Goal: Task Accomplishment & Management: Manage account settings

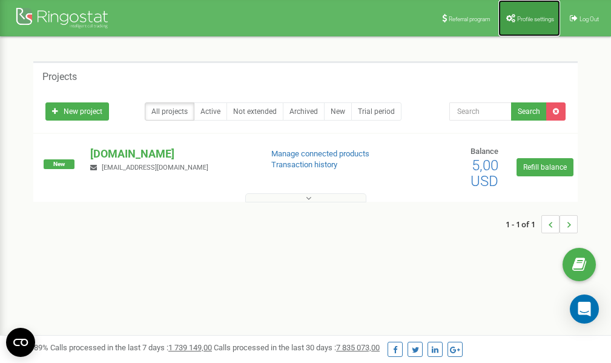
click at [524, 13] on link "Profile settings" at bounding box center [530, 18] width 62 height 36
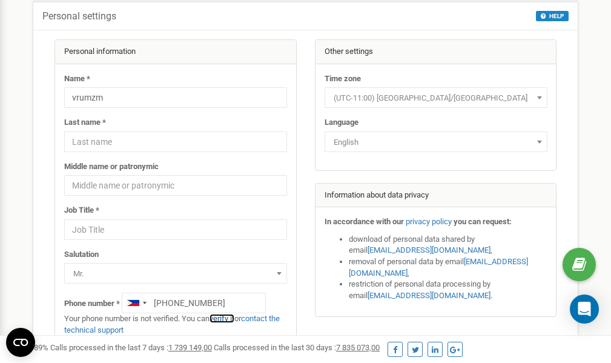
click at [228, 320] on link "verify it" at bounding box center [222, 318] width 25 height 9
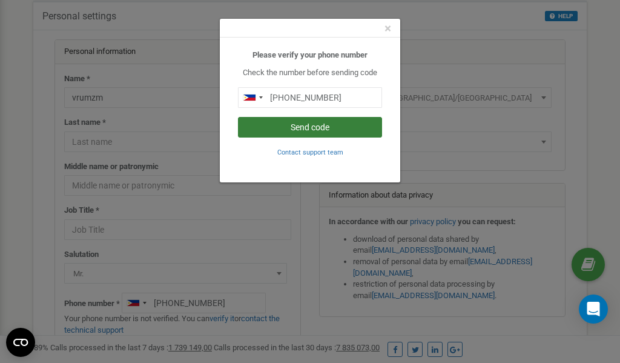
click at [300, 127] on button "Send code" at bounding box center [310, 127] width 144 height 21
